Goal: Answer question/provide support

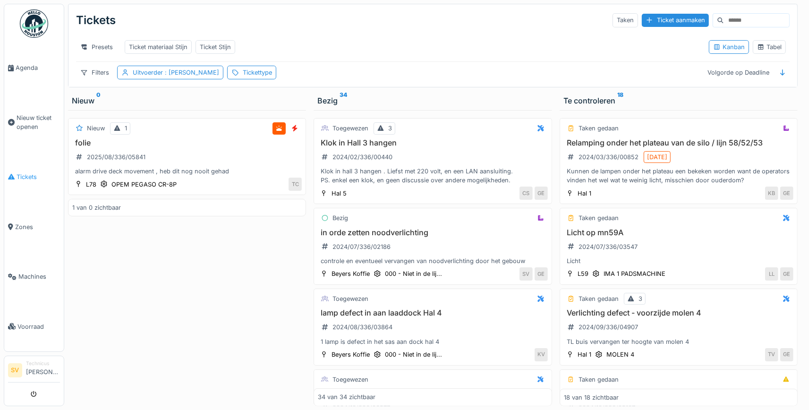
scroll to position [1823, 0]
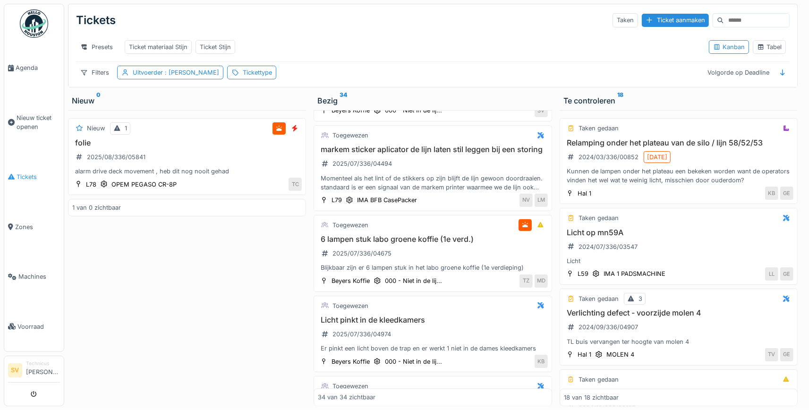
click at [14, 172] on li "Tickets" at bounding box center [34, 176] width 52 height 9
click at [24, 176] on span "Tickets" at bounding box center [38, 176] width 43 height 9
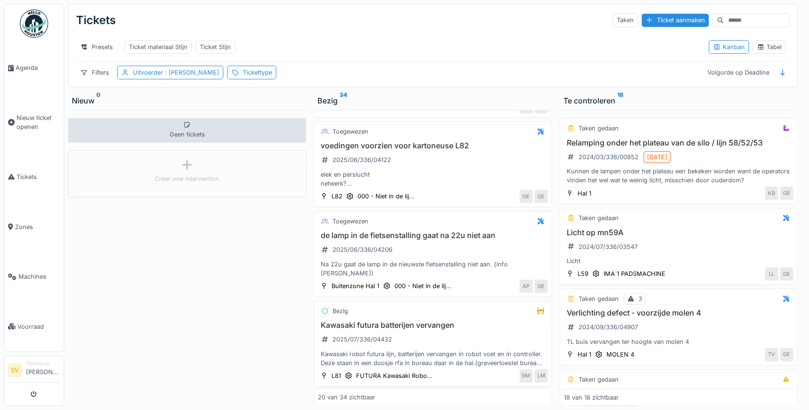
scroll to position [1470, 0]
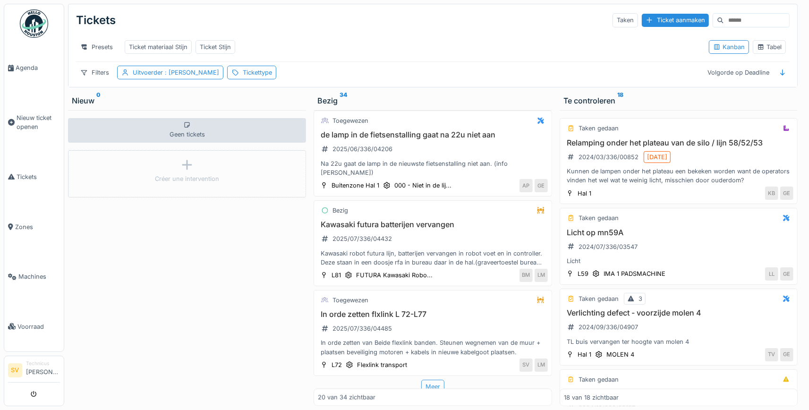
click at [435, 382] on div "Meer" at bounding box center [432, 387] width 23 height 14
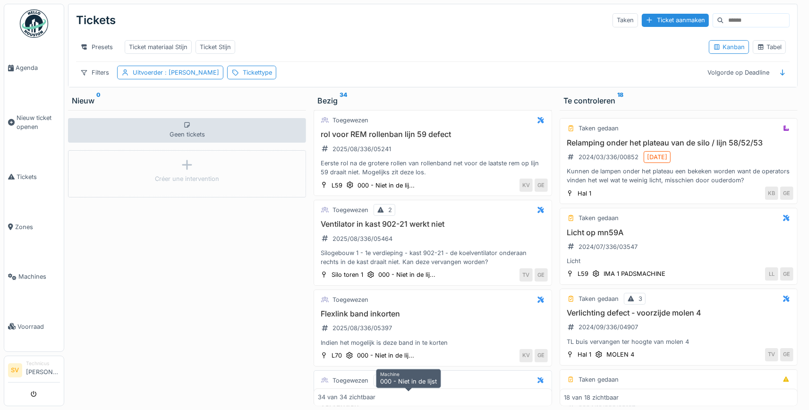
scroll to position [2354, 0]
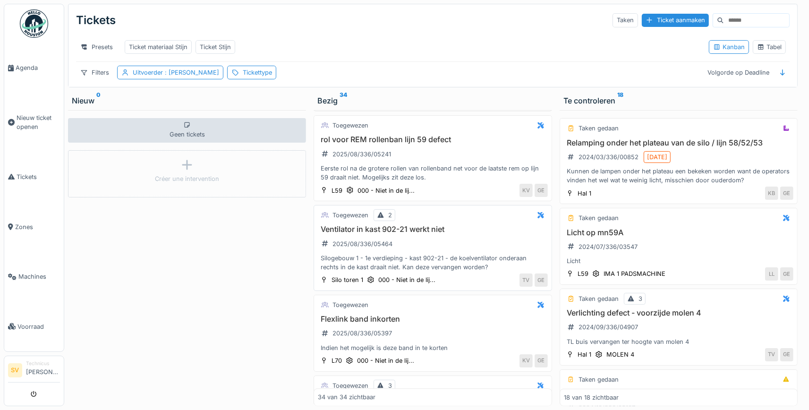
click at [486, 239] on div "Ventilator in kast 902-21 werkt niet 2025/08/336/05464 Silogebouw 1 - 1e verdie…" at bounding box center [433, 248] width 230 height 47
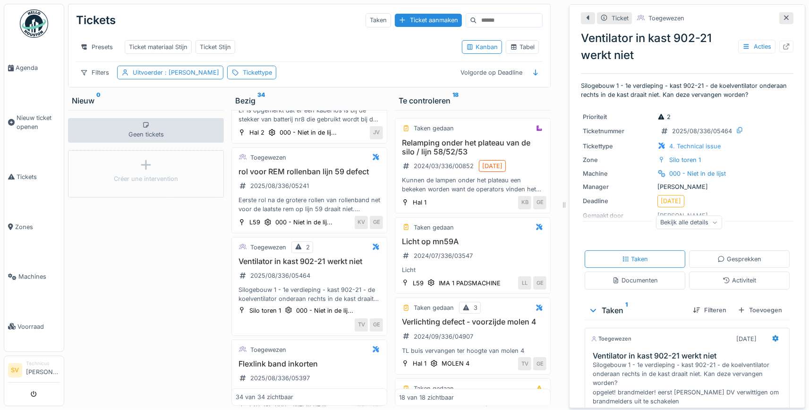
scroll to position [86, 0]
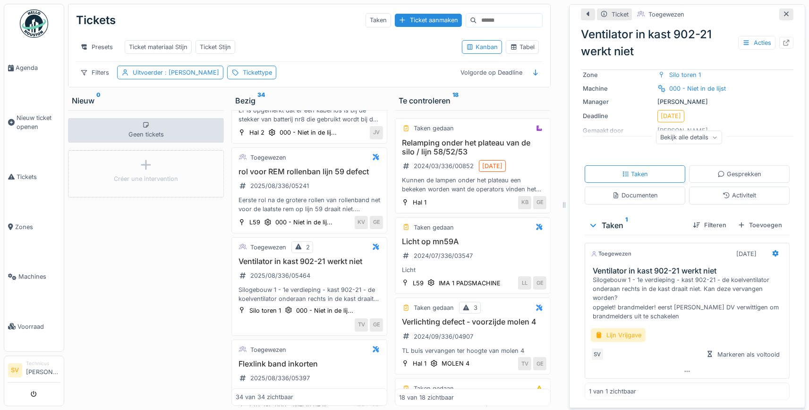
click at [120, 292] on div "Geen tickets Créer une intervention" at bounding box center [146, 258] width 156 height 296
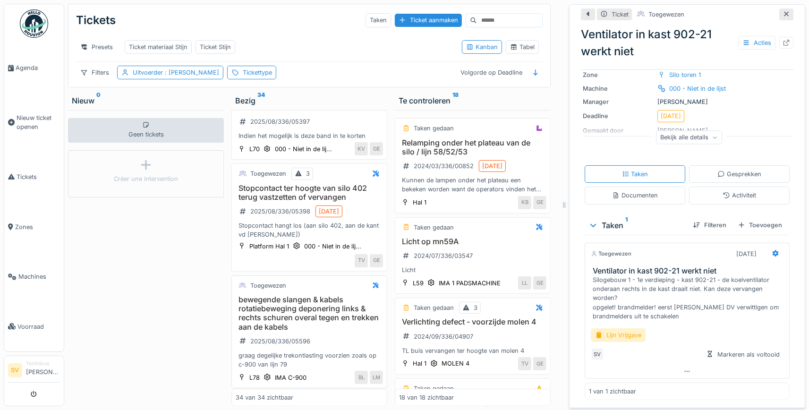
scroll to position [2932, 0]
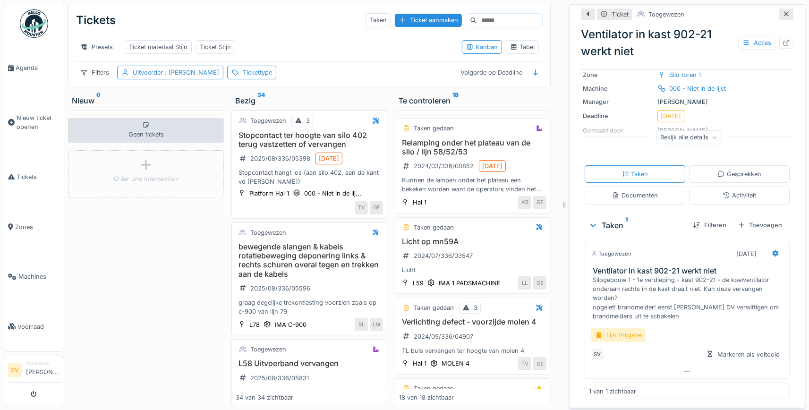
click at [335, 242] on h3 "bewegende slangen & kabels rotatiebeweging deponering links & rechts schuren ov…" at bounding box center [309, 260] width 147 height 36
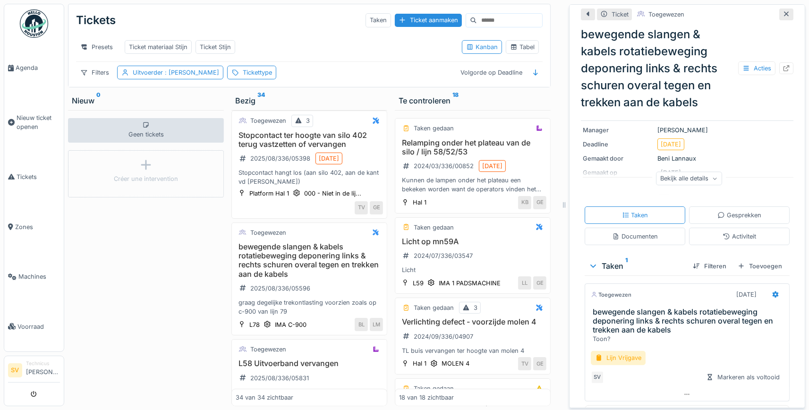
scroll to position [109, 0]
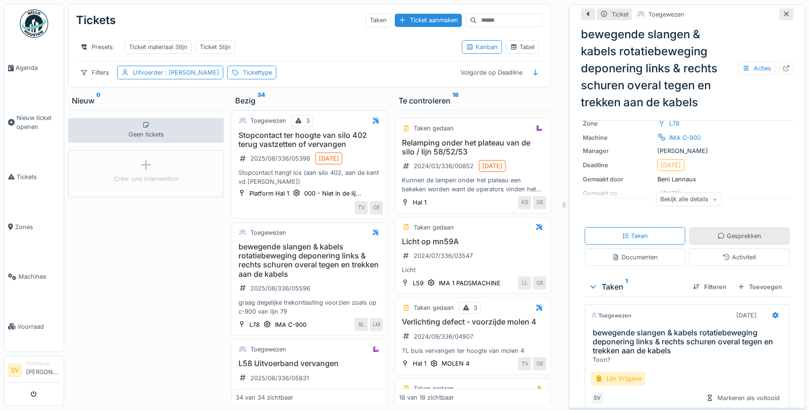
click at [729, 235] on div "Gesprekken" at bounding box center [740, 236] width 44 height 9
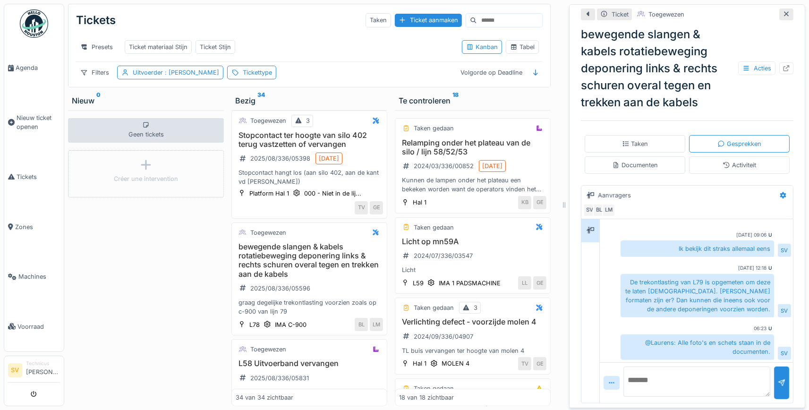
scroll to position [157, 0]
click at [692, 387] on textarea at bounding box center [697, 382] width 147 height 30
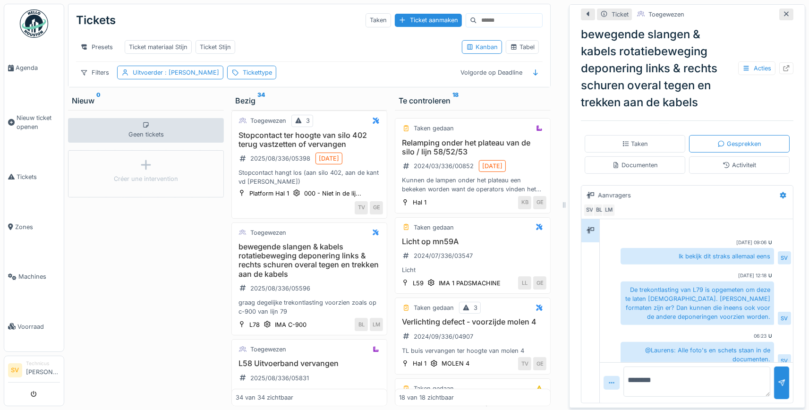
scroll to position [25, 0]
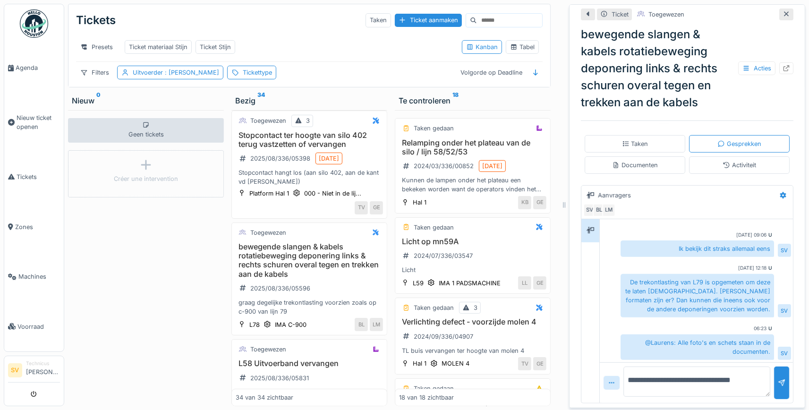
click at [708, 379] on textarea "**********" at bounding box center [697, 382] width 147 height 30
click at [760, 378] on textarea "**********" at bounding box center [697, 382] width 147 height 30
type textarea "**********"
click at [785, 380] on div at bounding box center [782, 382] width 8 height 9
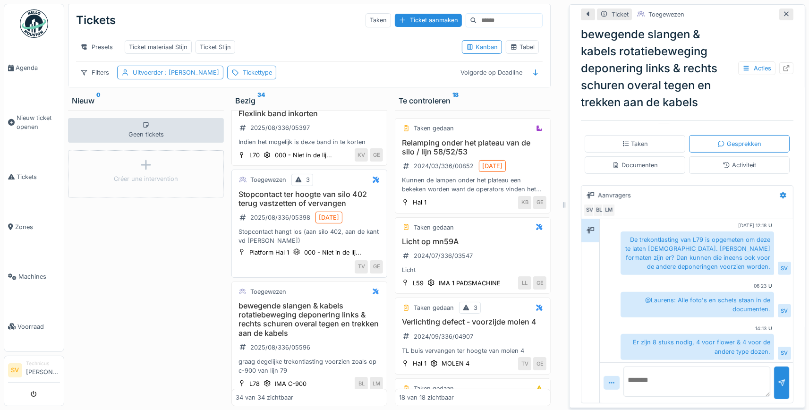
scroll to position [2888, 0]
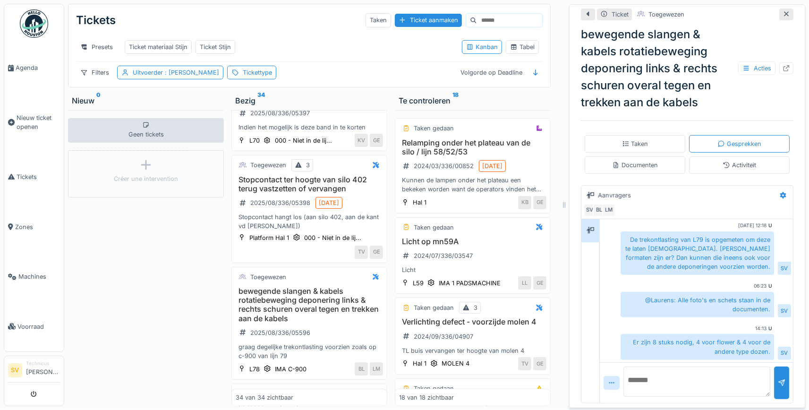
click at [192, 258] on div "Geen tickets Créer une intervention" at bounding box center [146, 258] width 156 height 296
